Goal: Information Seeking & Learning: Find specific fact

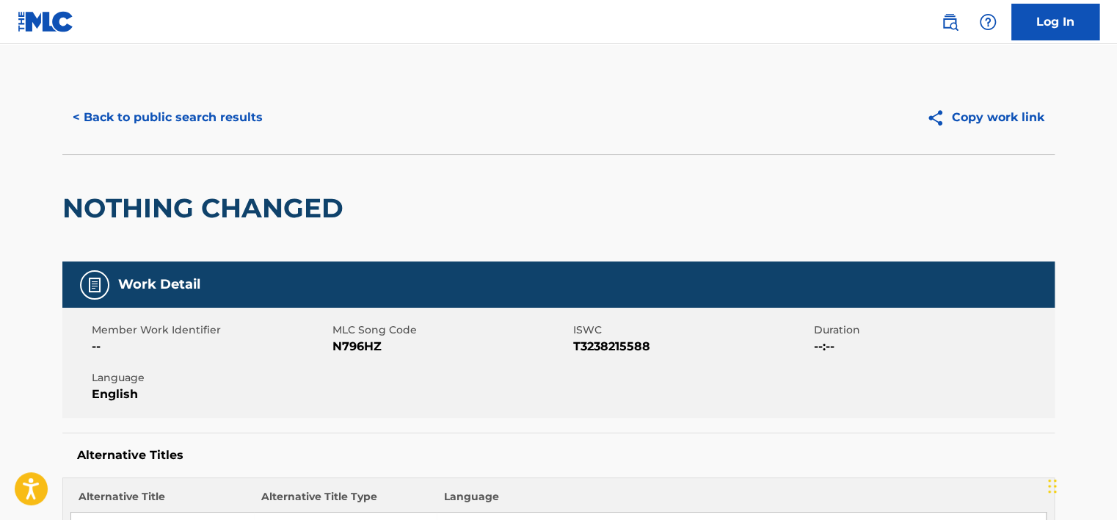
click at [225, 112] on button "< Back to public search results" at bounding box center [167, 117] width 211 height 37
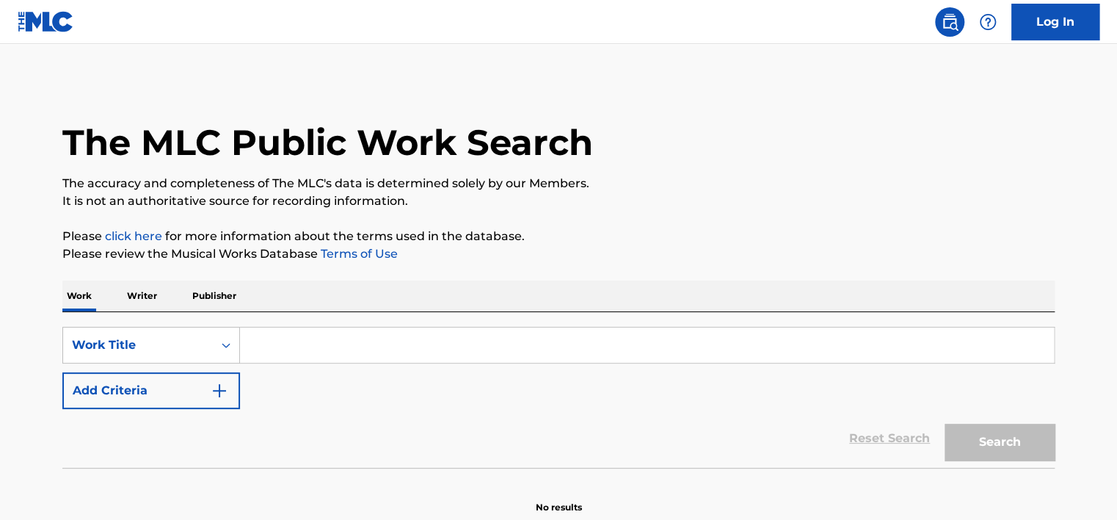
click at [212, 407] on button "Add Criteria" at bounding box center [151, 390] width 178 height 37
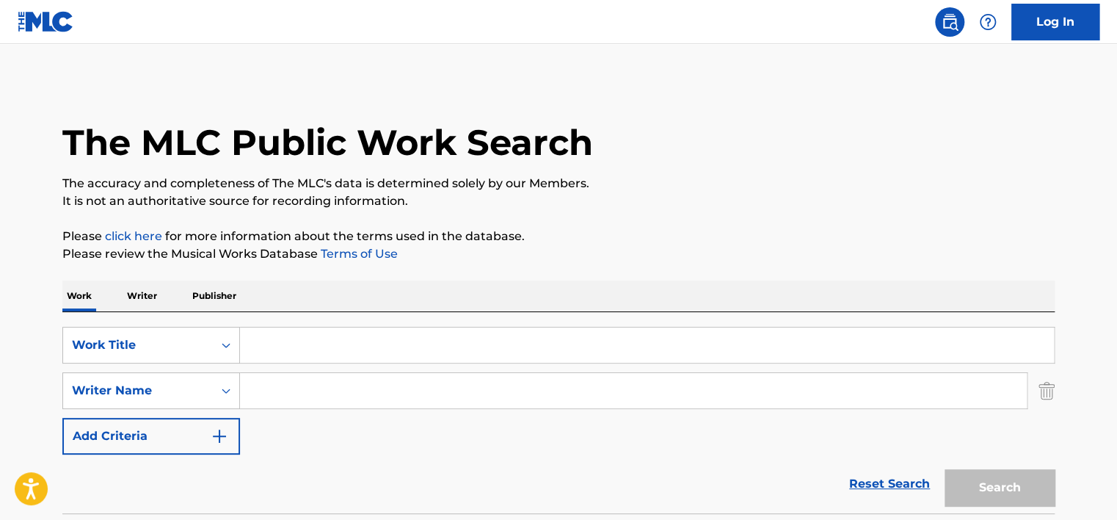
click at [302, 398] on input "Search Form" at bounding box center [633, 390] width 787 height 35
paste input "Widnick Prevalon"
type input "Widnick Prevalon"
click at [311, 335] on input "Search Form" at bounding box center [647, 344] width 814 height 35
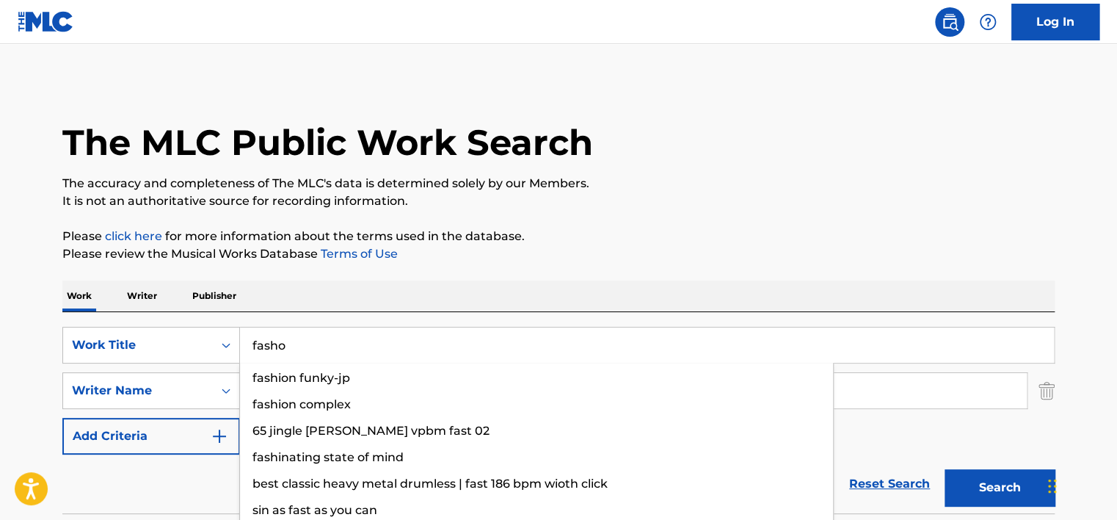
type input "fasho"
click at [944, 469] on button "Search" at bounding box center [999, 487] width 110 height 37
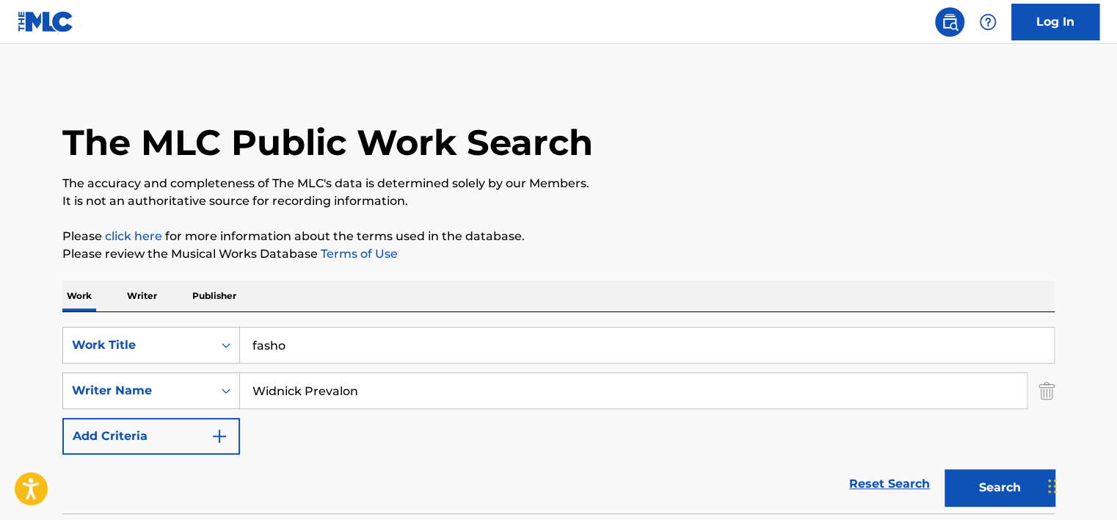
click at [459, 257] on p "Please review the Musical Works Database Terms of Use" at bounding box center [558, 254] width 992 height 18
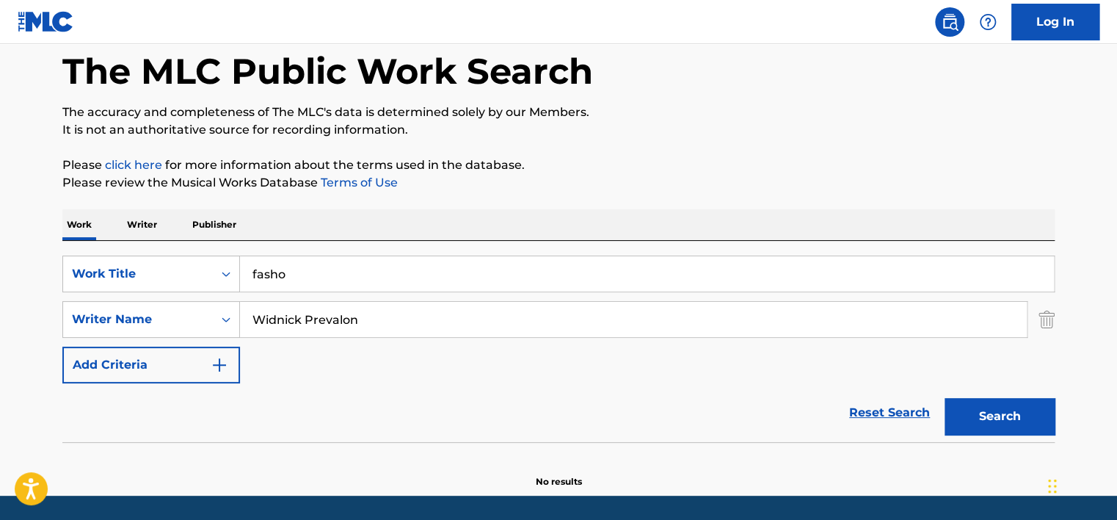
scroll to position [73, 0]
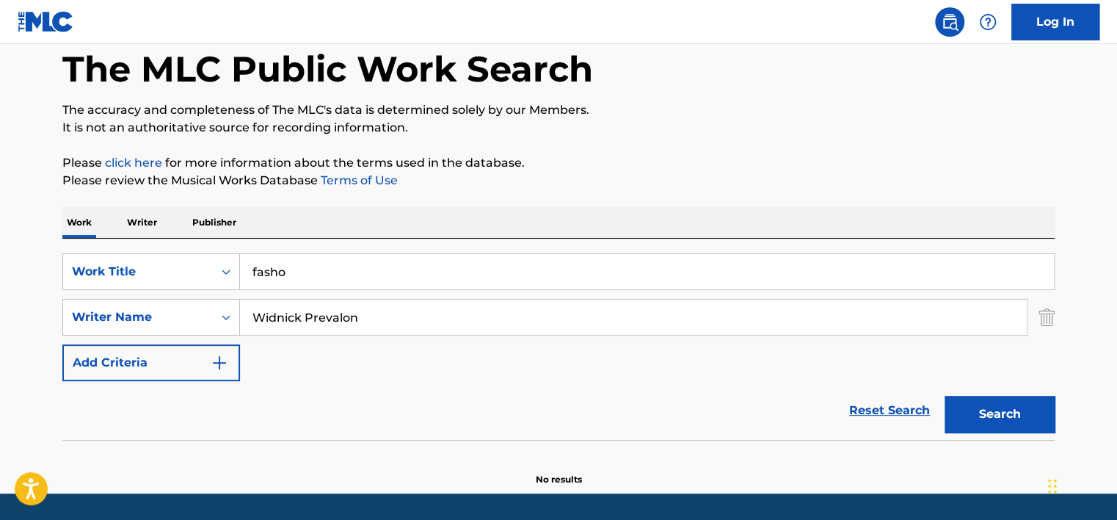
click at [308, 323] on input "Widnick Prevalon" at bounding box center [633, 316] width 787 height 35
paste input "PAPERMOON"
type input "PAPERMOON"
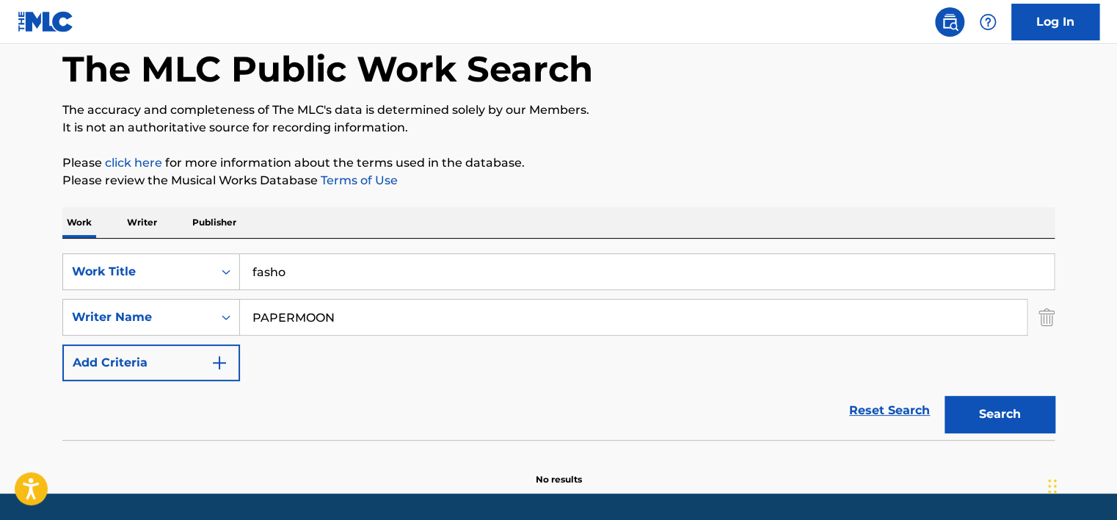
click at [295, 272] on input "fasho" at bounding box center [647, 271] width 814 height 35
paste input "PAPERMOON"
type input "PAPERMOON"
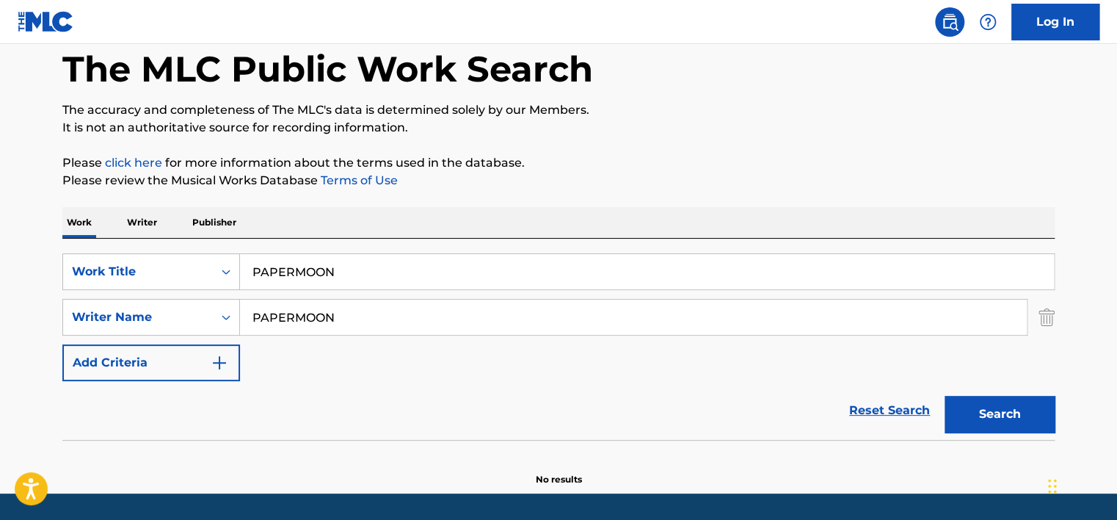
click at [328, 219] on div "Work Writer Publisher" at bounding box center [558, 222] width 992 height 31
click at [314, 329] on input "PAPERMOON" at bounding box center [633, 316] width 787 height 35
paste input "Chiffon Brownie"
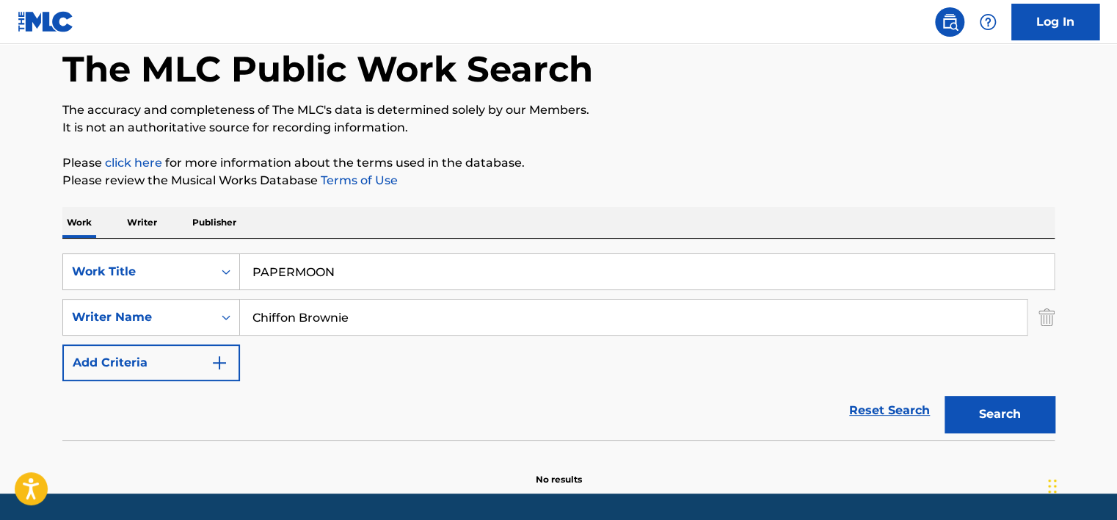
click at [1027, 404] on button "Search" at bounding box center [999, 414] width 110 height 37
click at [296, 299] on input "Chiffon Brownie" at bounding box center [633, 316] width 787 height 35
paste input "Matthew Bielawski"
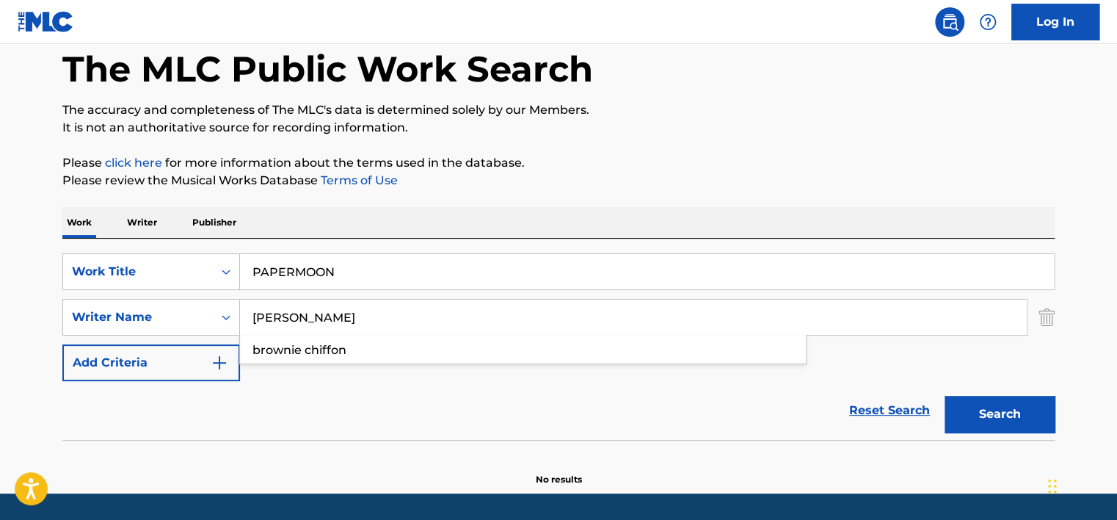
type input "Matthew Bielawski"
click at [306, 258] on input "PAPERMOON" at bounding box center [647, 271] width 814 height 35
type input "black"
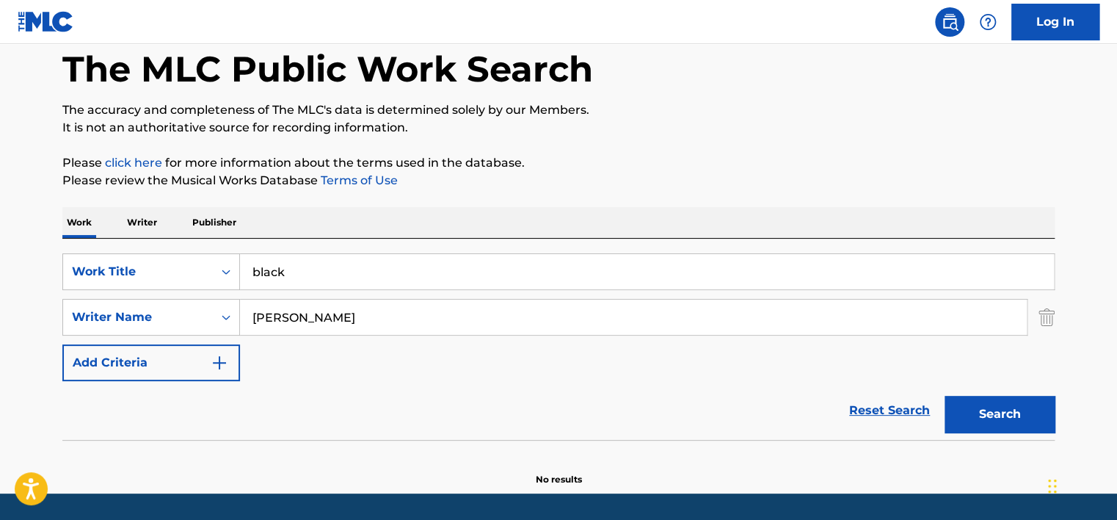
click at [944, 396] on button "Search" at bounding box center [999, 414] width 110 height 37
click at [457, 193] on div "The MLC Public Work Search The accuracy and completeness of The MLC's data is d…" at bounding box center [558, 246] width 1027 height 478
click at [312, 316] on input "Matthew Bielawski" at bounding box center [633, 316] width 787 height 35
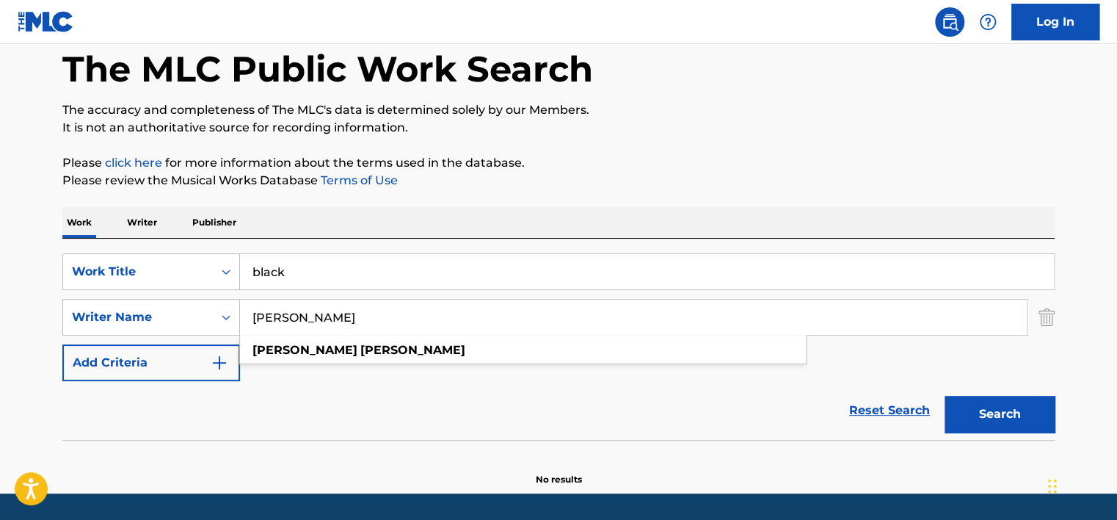
paste input "Fanuel Tawikarja"
type input "Fanuel Tawikarja"
click at [310, 280] on input "black" at bounding box center [647, 271] width 814 height 35
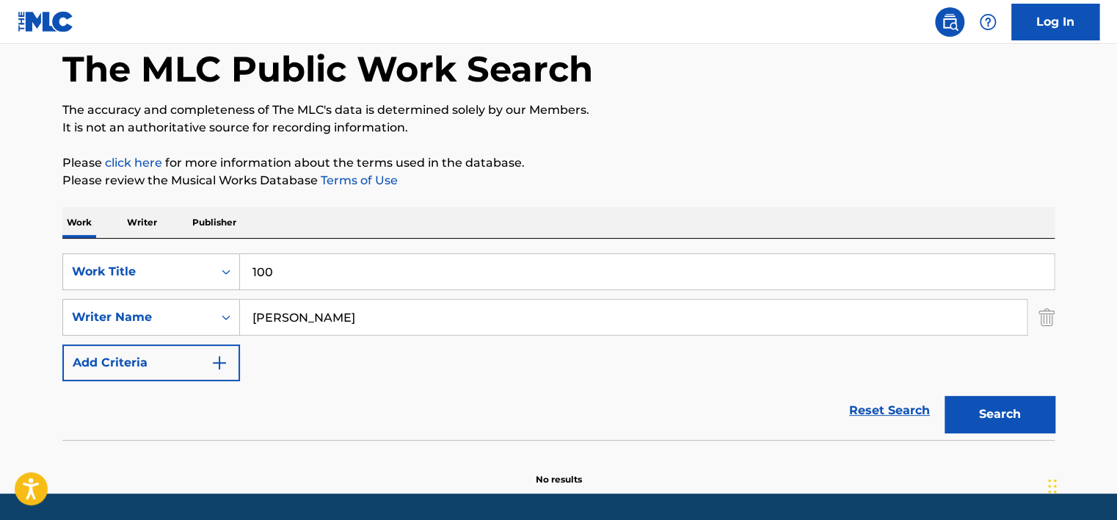
type input "100"
click at [944, 396] on button "Search" at bounding box center [999, 414] width 110 height 37
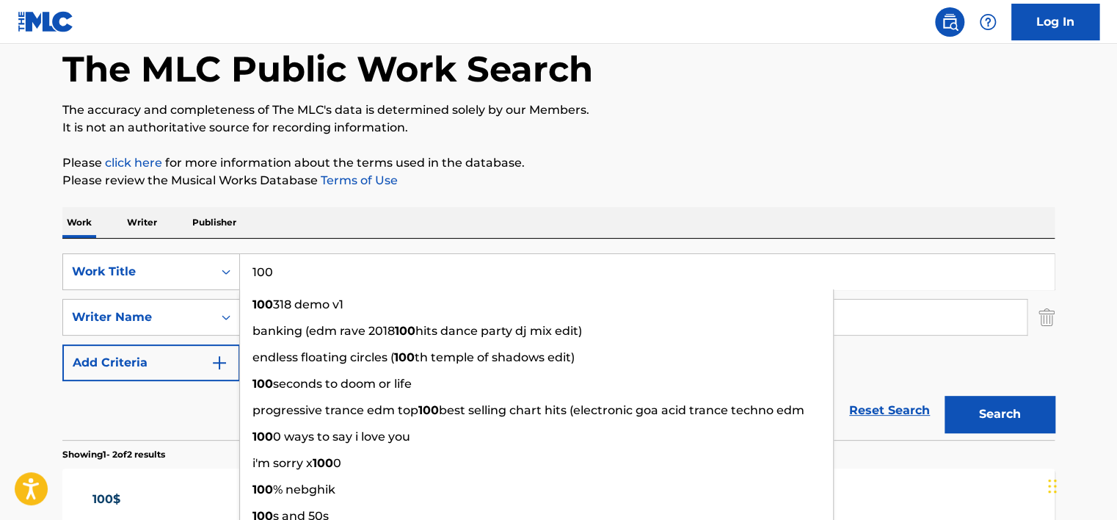
click at [430, 185] on p "Please review the Musical Works Database Terms of Use" at bounding box center [558, 181] width 992 height 18
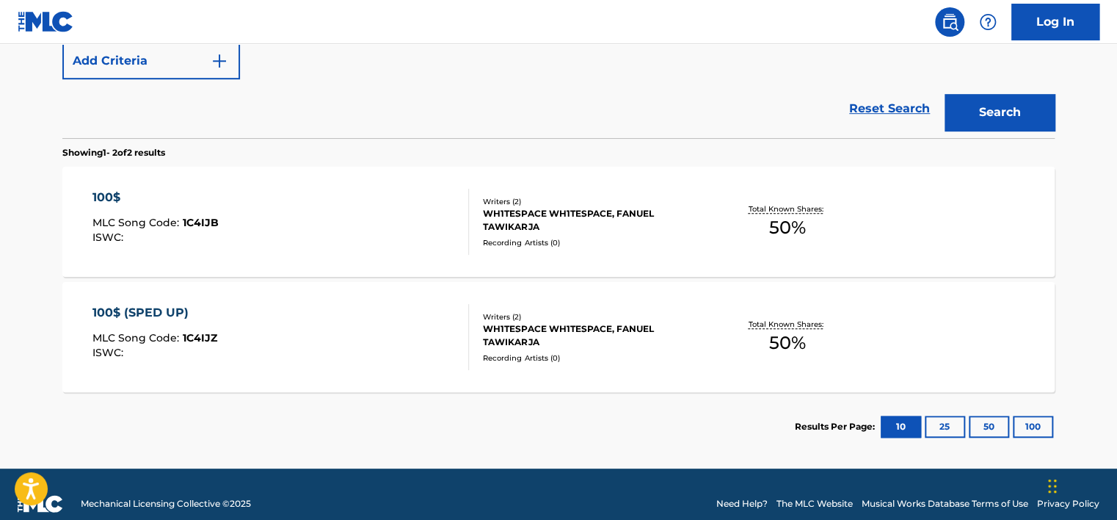
scroll to position [393, 0]
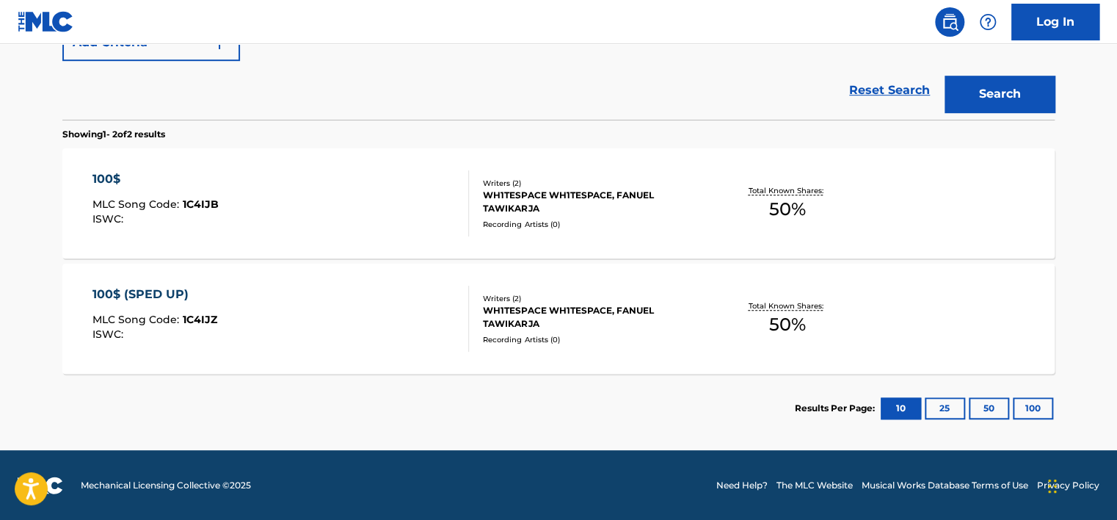
click at [292, 329] on div "100$ (SPED UP) MLC Song Code : 1C4IJZ ISWC :" at bounding box center [280, 318] width 377 height 66
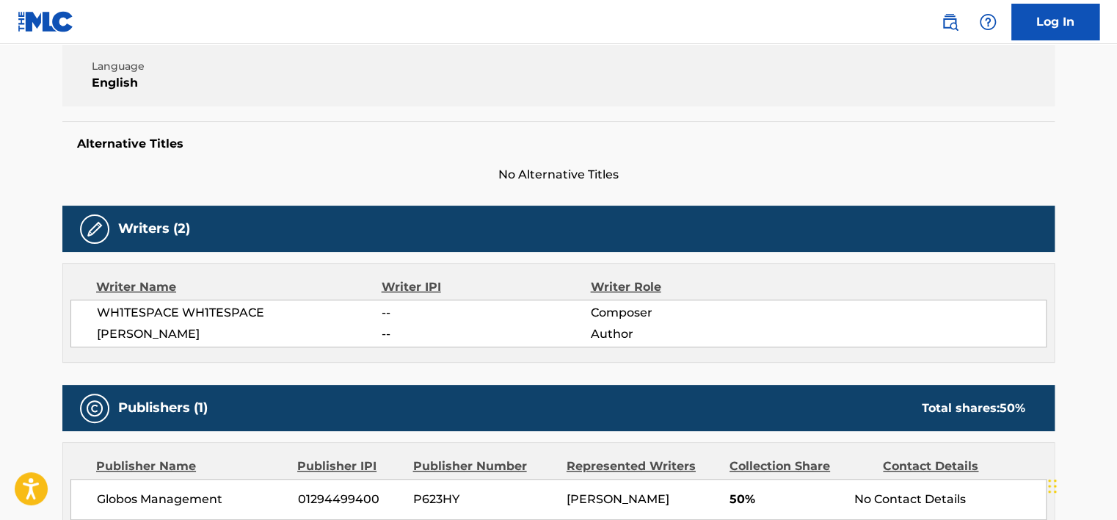
scroll to position [294, 0]
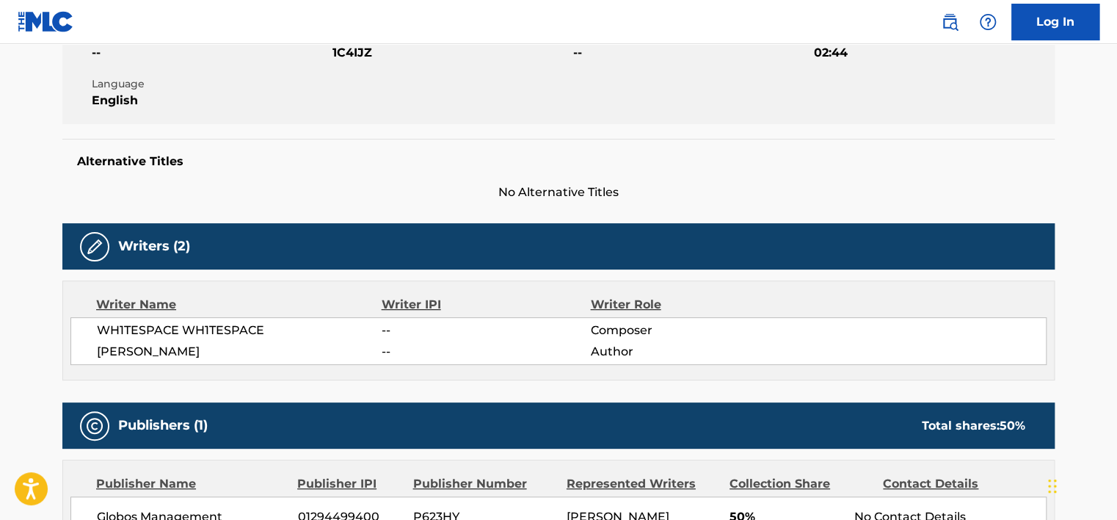
click at [164, 335] on span "WH1TESPACE WH1TESPACE" at bounding box center [239, 330] width 285 height 18
drag, startPoint x: 164, startPoint y: 335, endPoint x: 152, endPoint y: 326, distance: 14.7
click at [152, 326] on span "WH1TESPACE WH1TESPACE" at bounding box center [239, 330] width 285 height 18
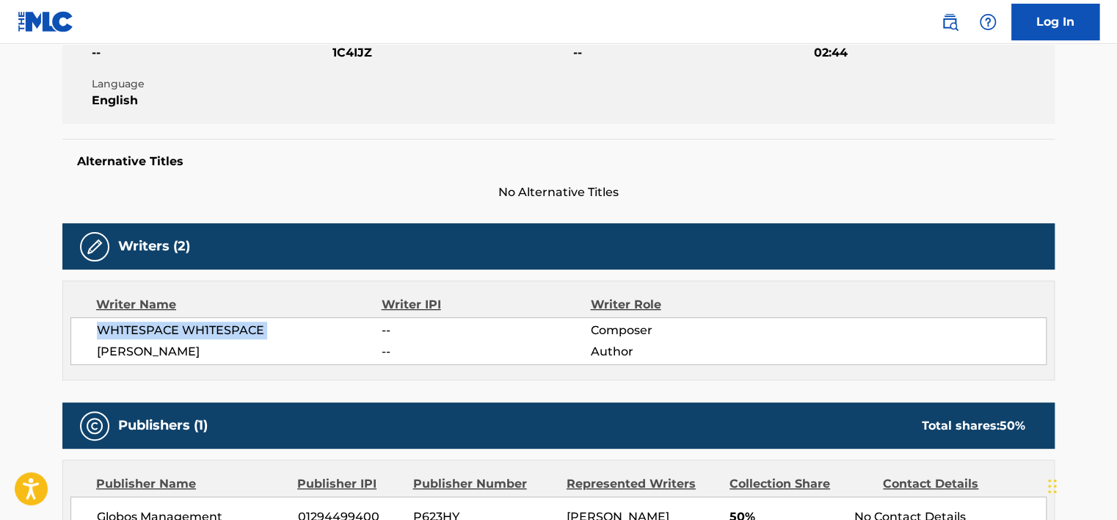
click at [152, 326] on span "WH1TESPACE WH1TESPACE" at bounding box center [239, 330] width 285 height 18
drag, startPoint x: 152, startPoint y: 326, endPoint x: 137, endPoint y: 325, distance: 14.7
click at [137, 325] on span "WH1TESPACE WH1TESPACE" at bounding box center [239, 330] width 285 height 18
drag, startPoint x: 137, startPoint y: 325, endPoint x: 255, endPoint y: 332, distance: 117.6
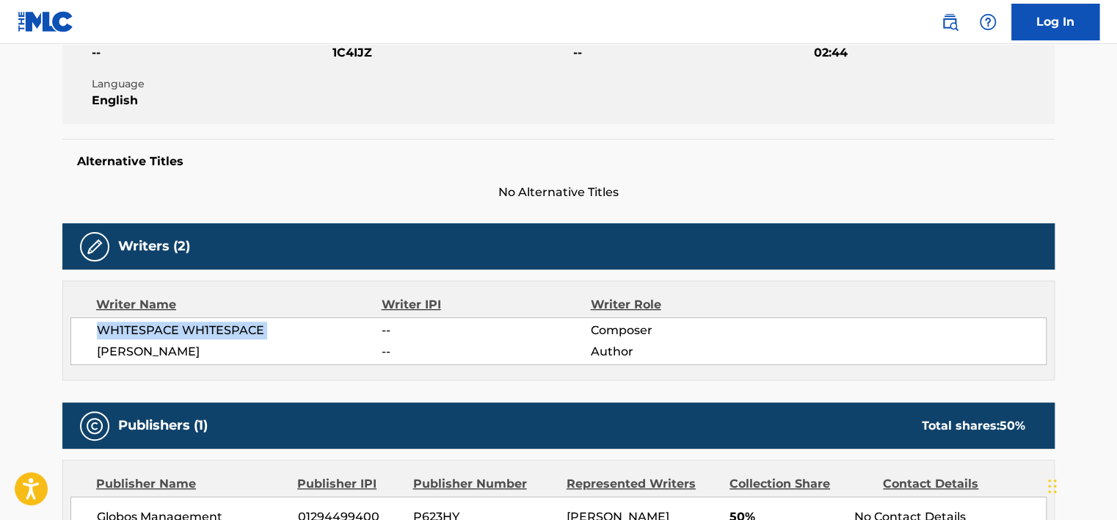
click at [255, 332] on span "WH1TESPACE WH1TESPACE" at bounding box center [239, 330] width 285 height 18
click at [263, 332] on span "WH1TESPACE WH1TESPACE" at bounding box center [239, 330] width 285 height 18
click at [222, 323] on span "WH1TESPACE WH1TESPACE" at bounding box center [239, 330] width 285 height 18
copy span "WH1TESPACE"
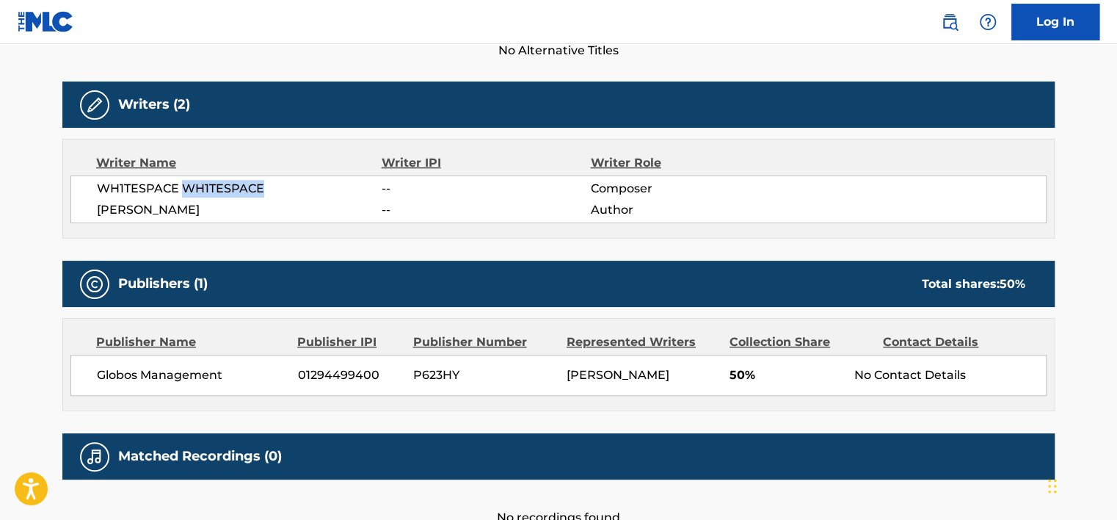
scroll to position [440, 0]
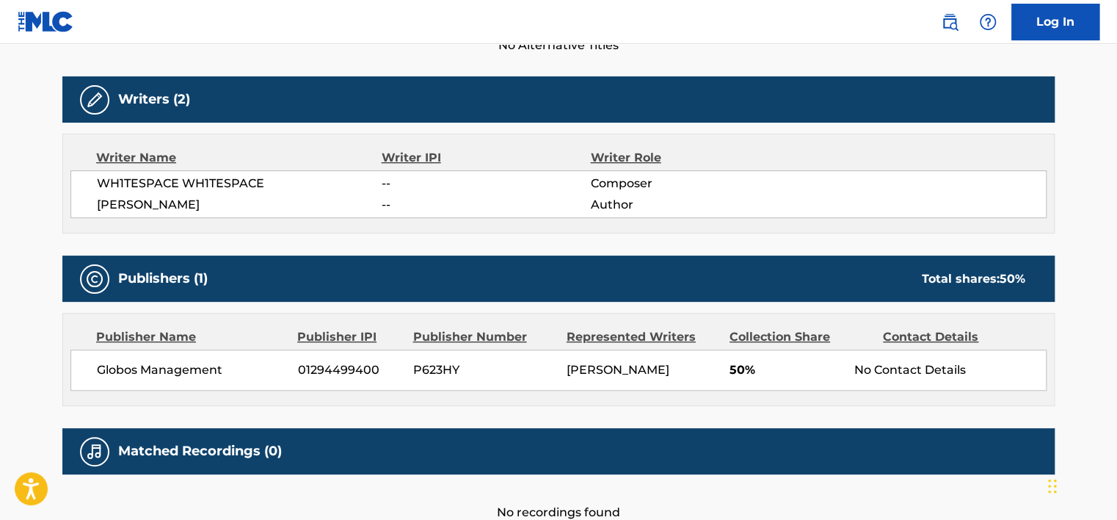
click at [188, 364] on span "Globos Management" at bounding box center [192, 370] width 190 height 18
copy div "Globos Management"
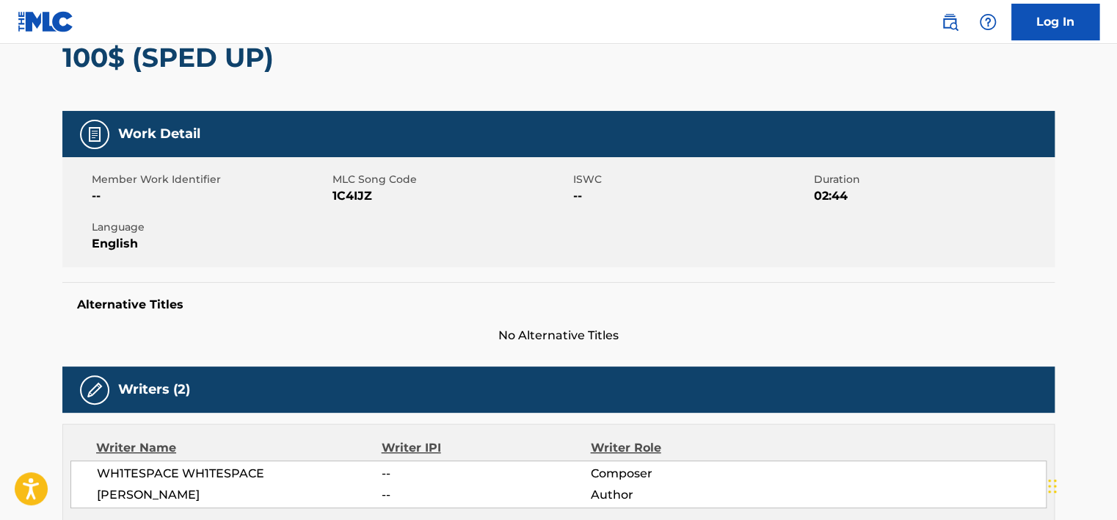
scroll to position [147, 0]
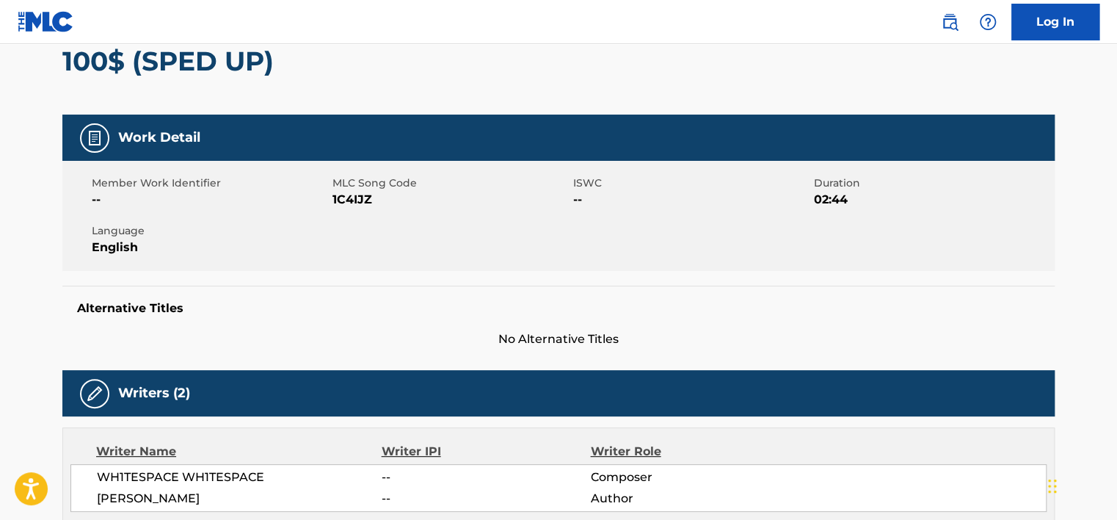
click at [362, 198] on span "1C4IJZ" at bounding box center [450, 200] width 237 height 18
copy span "1C4IJZ"
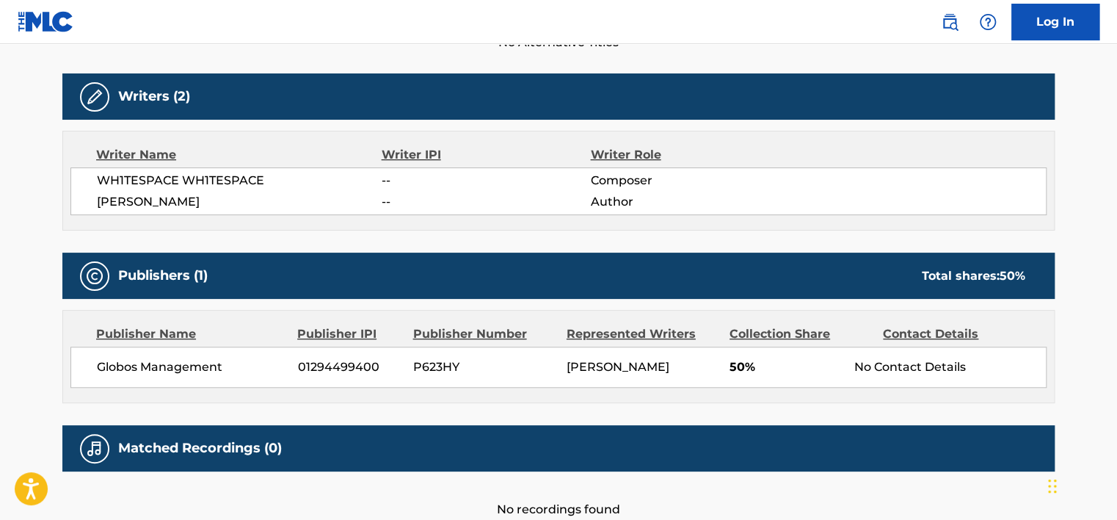
scroll to position [440, 0]
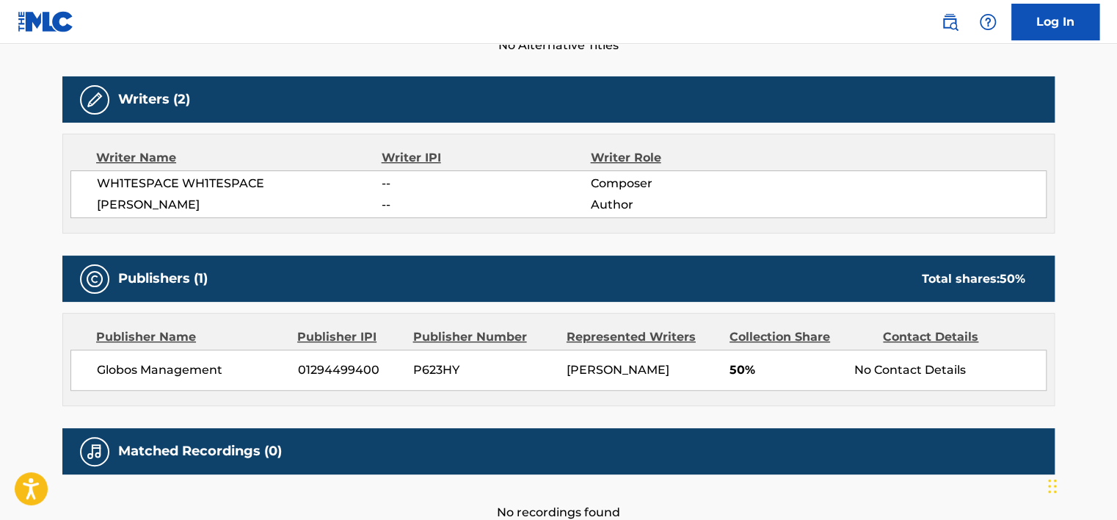
click at [368, 361] on span "01294499400" at bounding box center [350, 370] width 104 height 18
copy span "01294499400"
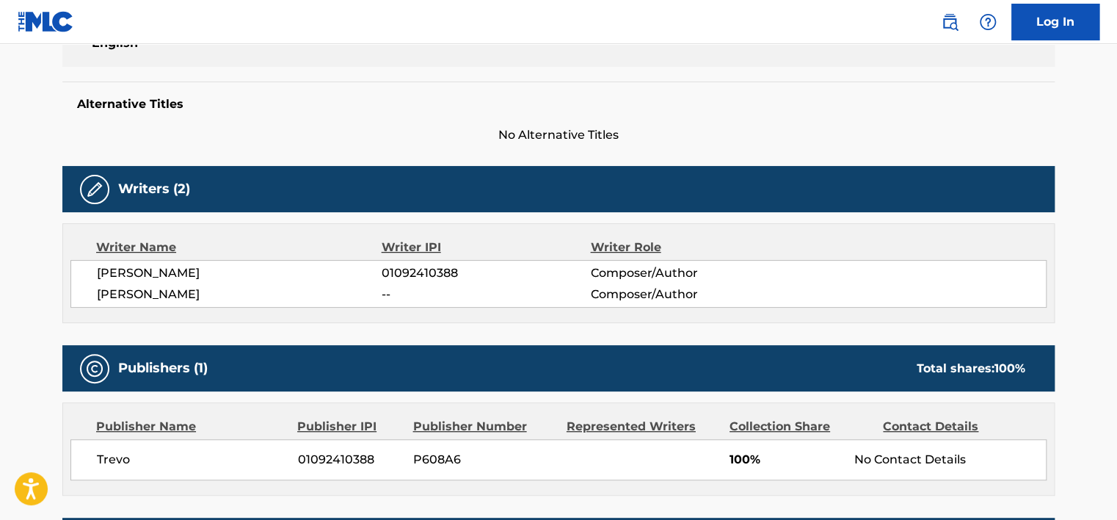
scroll to position [440, 0]
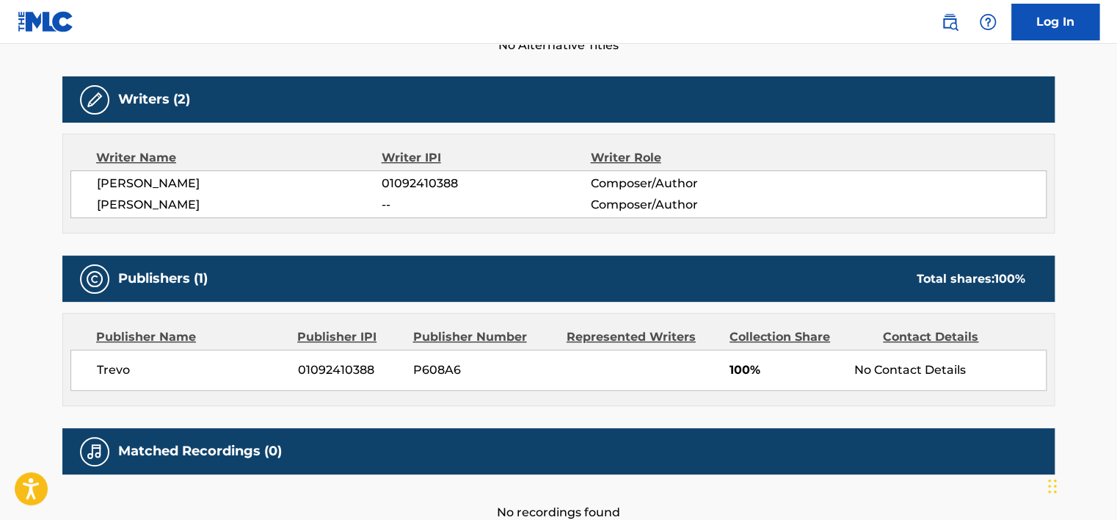
click at [361, 370] on span "01092410388" at bounding box center [350, 370] width 104 height 18
copy span "01092410388"
